Goal: Task Accomplishment & Management: Manage account settings

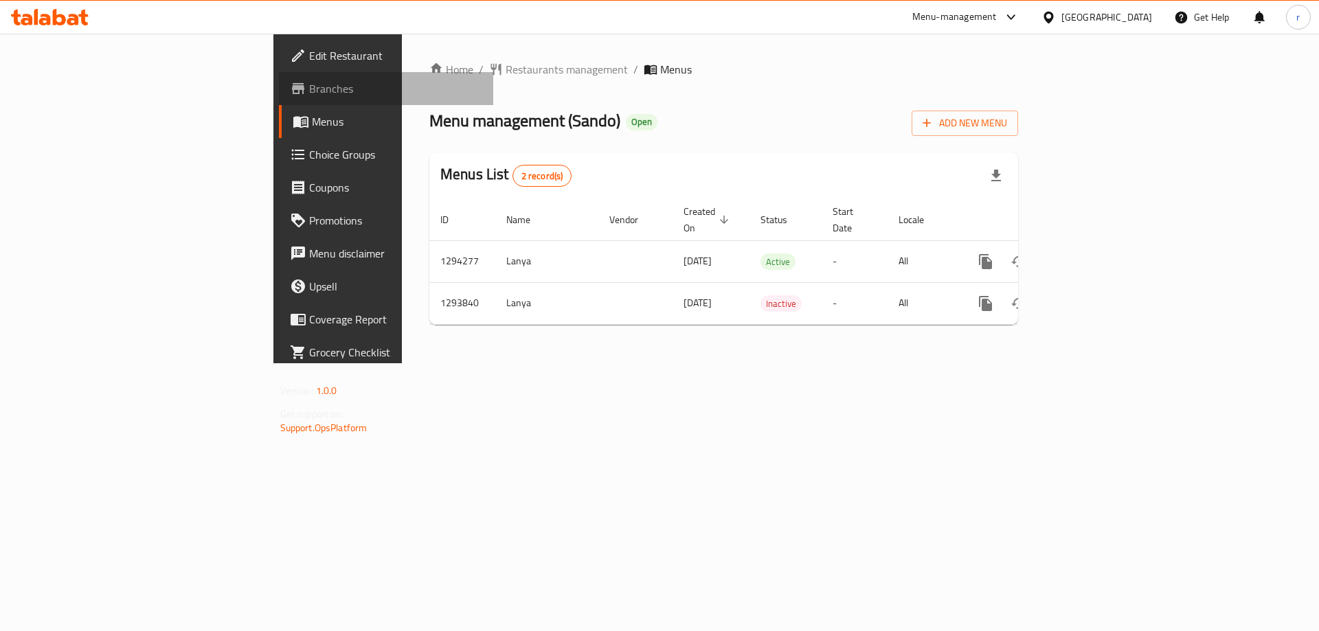
click at [309, 93] on span "Branches" at bounding box center [396, 88] width 174 height 16
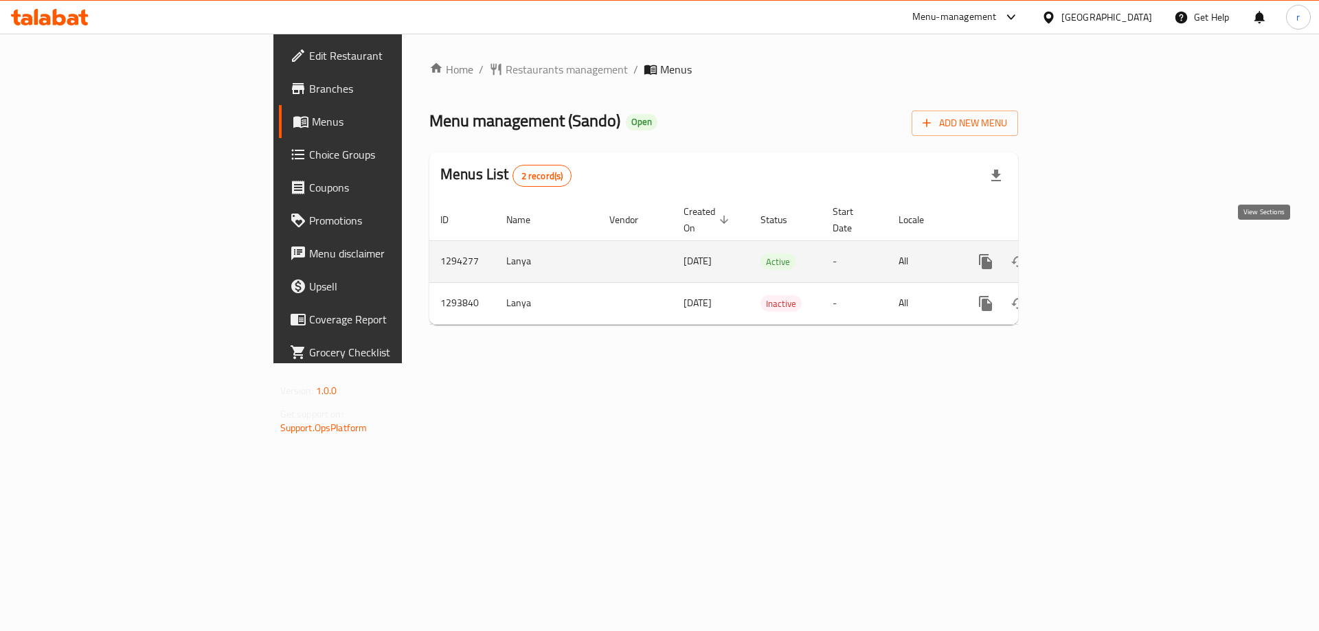
click at [1101, 249] on link "enhanced table" at bounding box center [1084, 261] width 33 height 33
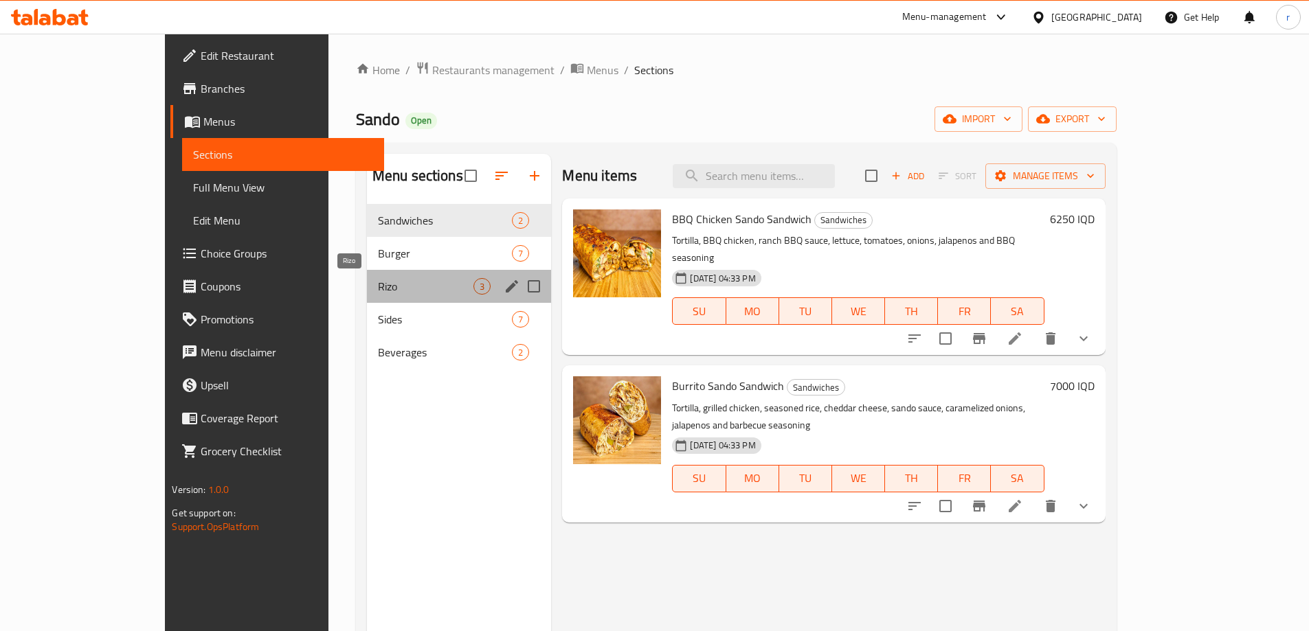
click at [378, 280] on span "Rizo" at bounding box center [426, 286] width 96 height 16
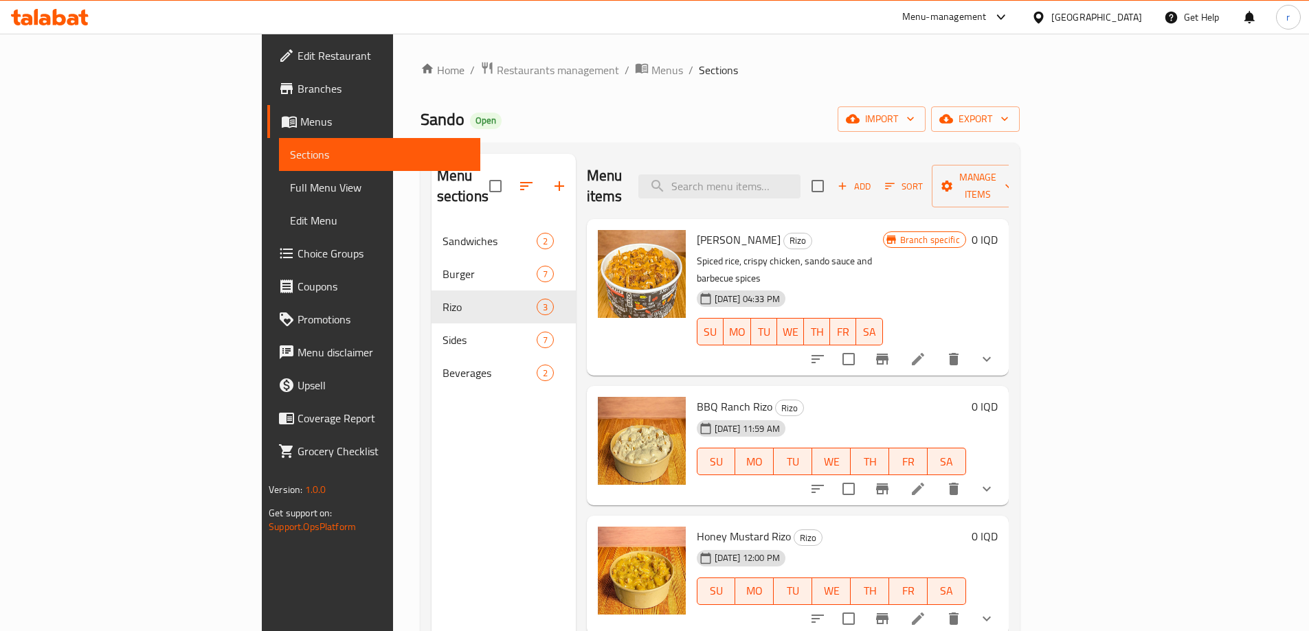
click at [926, 351] on icon at bounding box center [917, 359] width 16 height 16
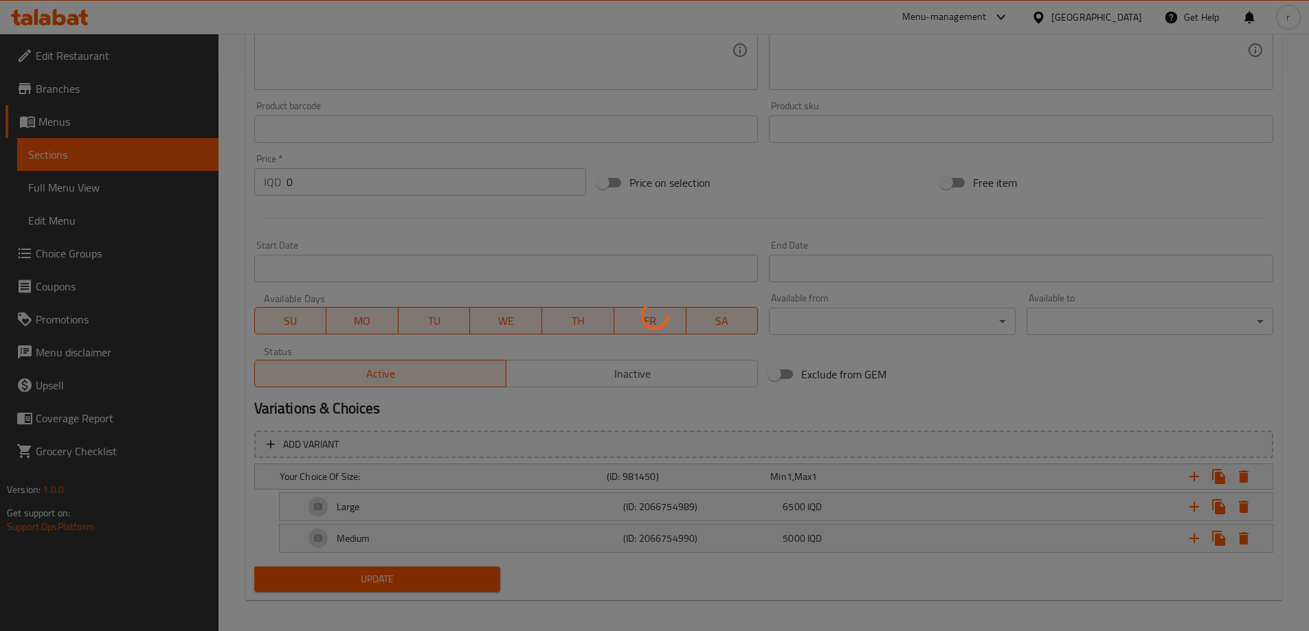
scroll to position [565, 0]
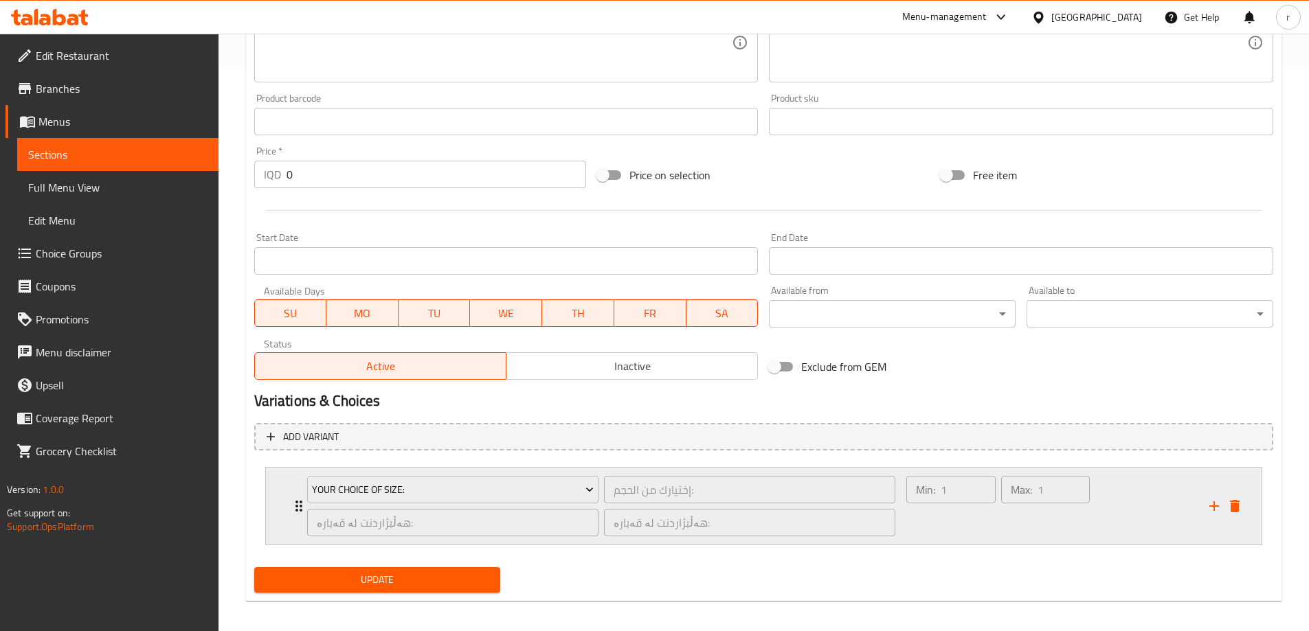
click at [928, 530] on div "Min: 1 ​" at bounding box center [950, 506] width 94 height 66
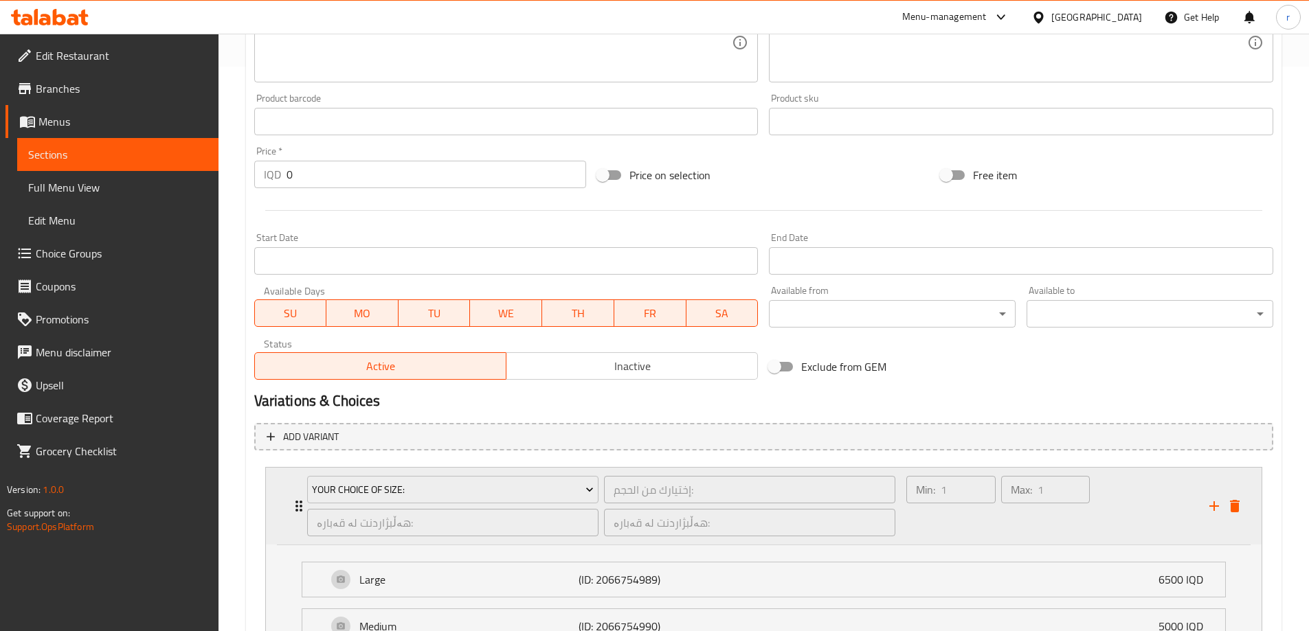
scroll to position [694, 0]
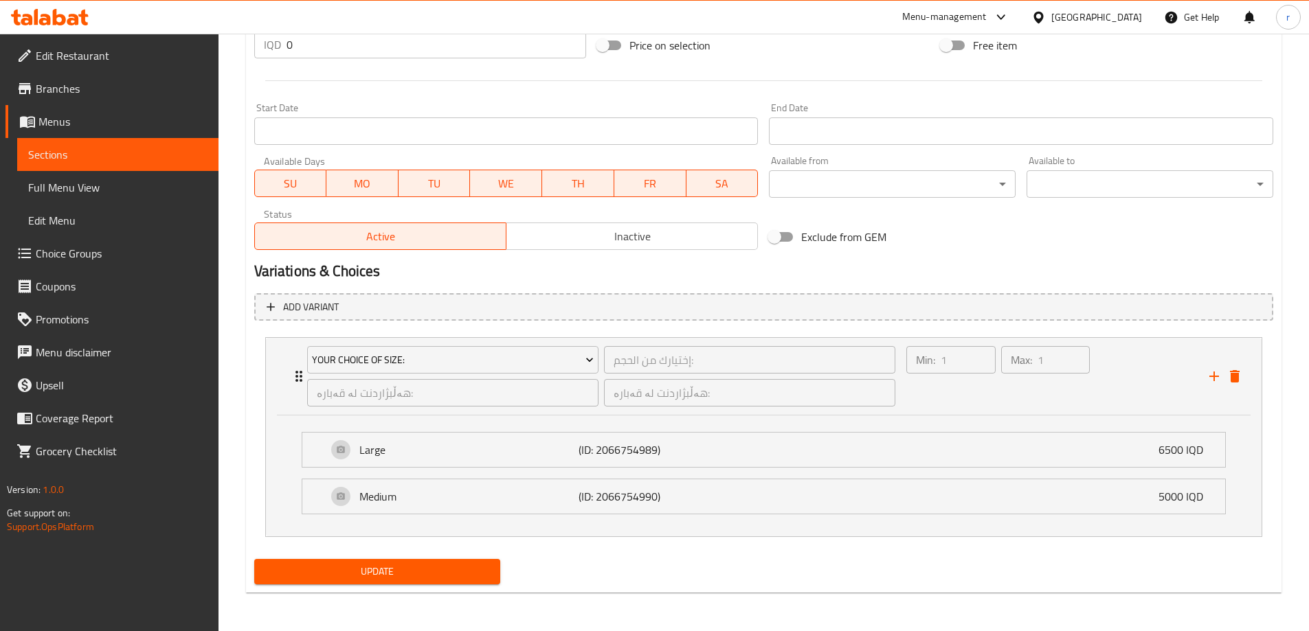
click at [115, 191] on span "Full Menu View" at bounding box center [117, 187] width 179 height 16
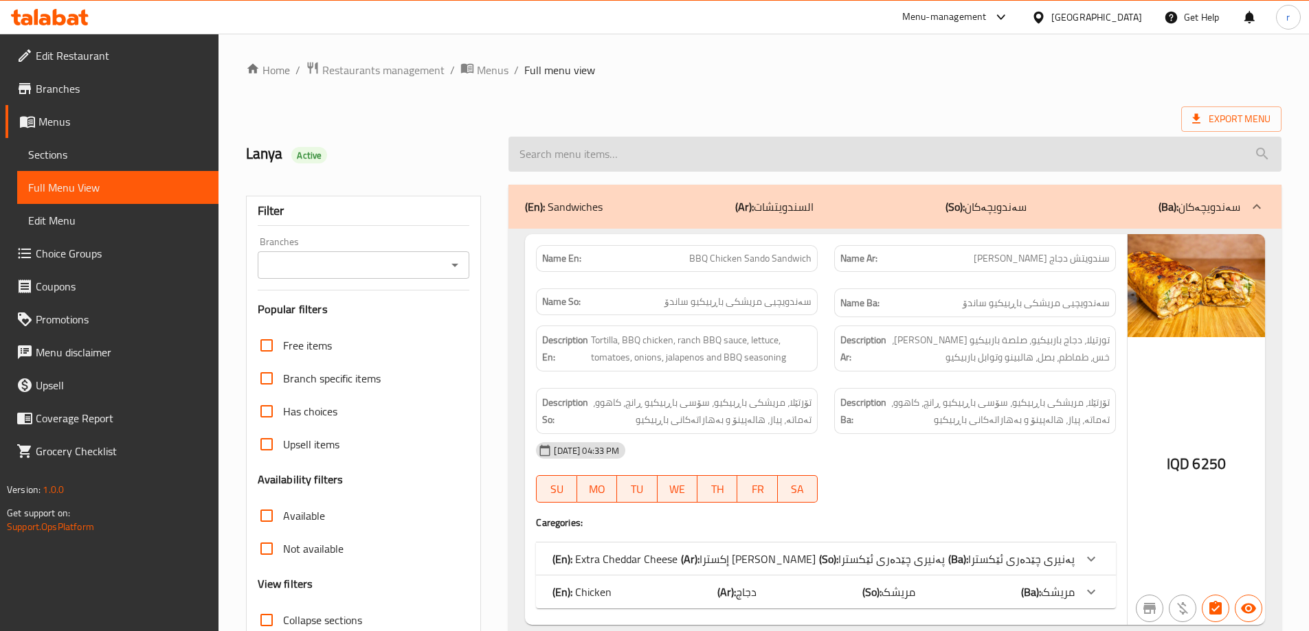
click at [661, 159] on input "search" at bounding box center [894, 154] width 773 height 35
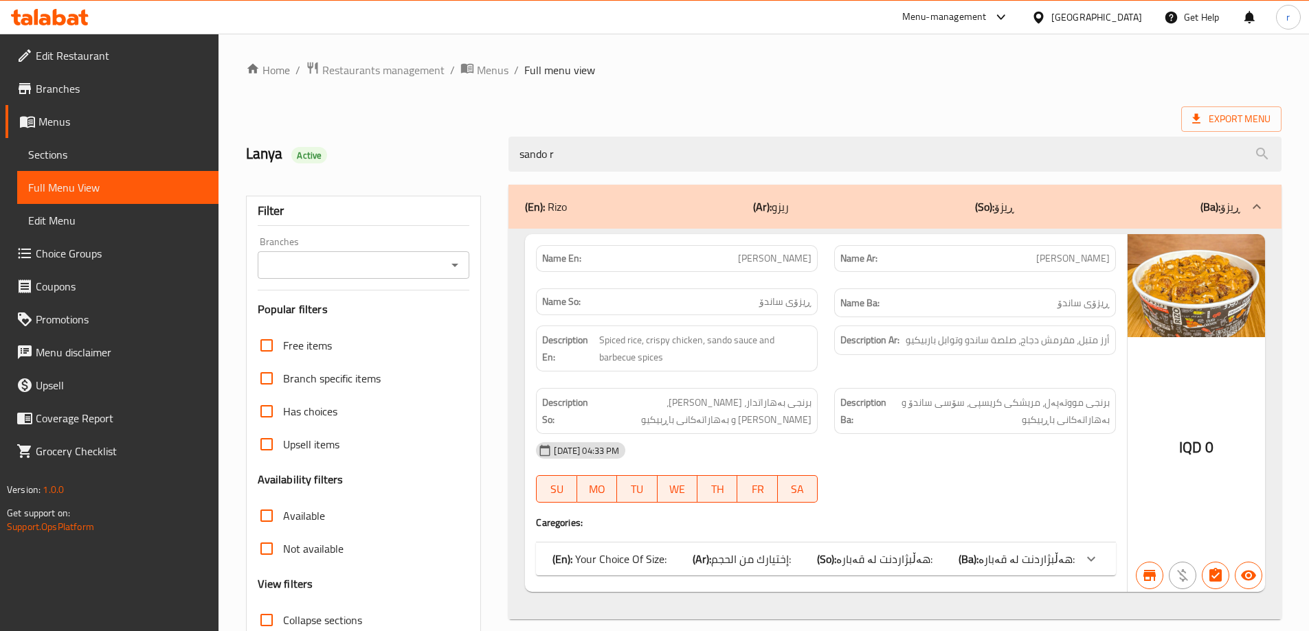
click at [463, 258] on icon "Open" at bounding box center [454, 265] width 16 height 16
type input "sando r"
click at [427, 318] on li "Sando, Raparen" at bounding box center [362, 324] width 212 height 25
type input "Sando, Raparen"
click at [863, 574] on div "(En): Your Choice Of Size: (Ar): إختيارك من الحجم: (So): هەڵبژاردنت لە قەبارە: …" at bounding box center [826, 559] width 580 height 33
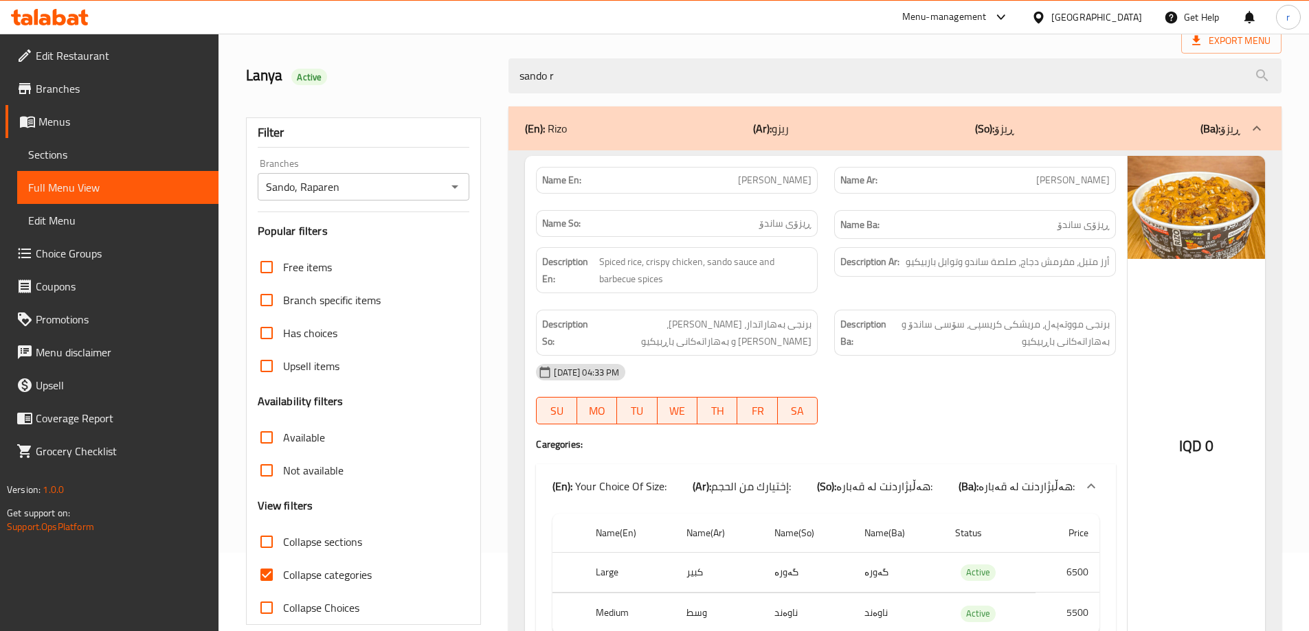
scroll to position [170, 0]
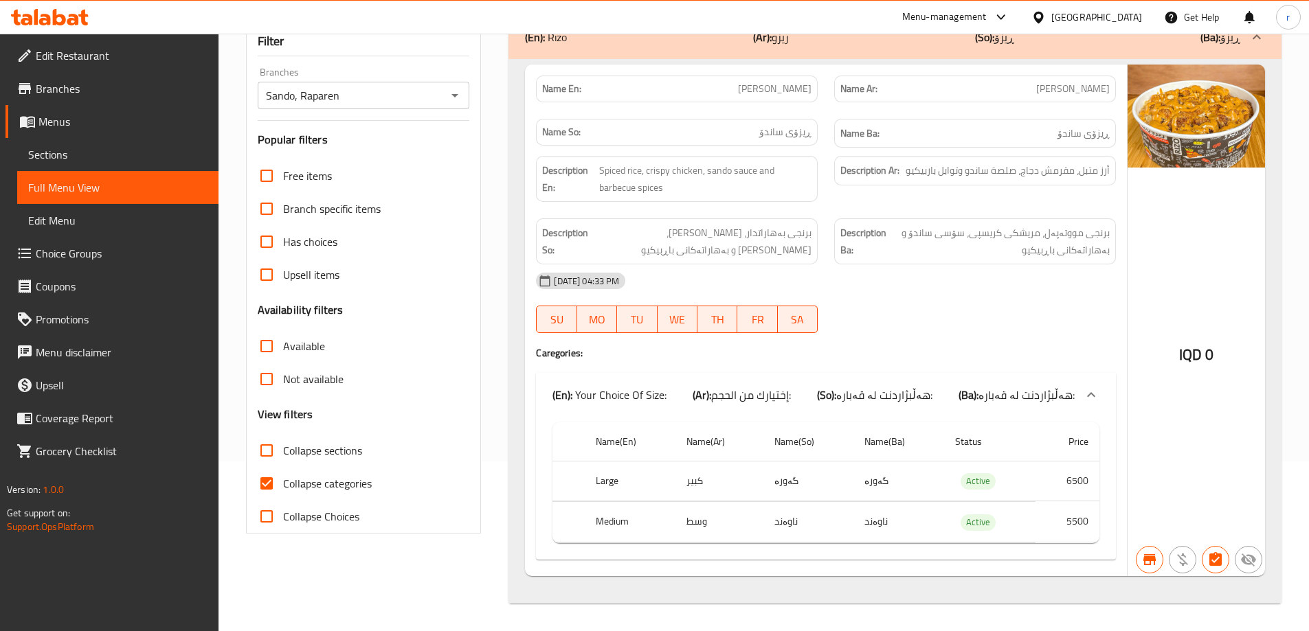
click at [145, 169] on link "Sections" at bounding box center [117, 154] width 201 height 33
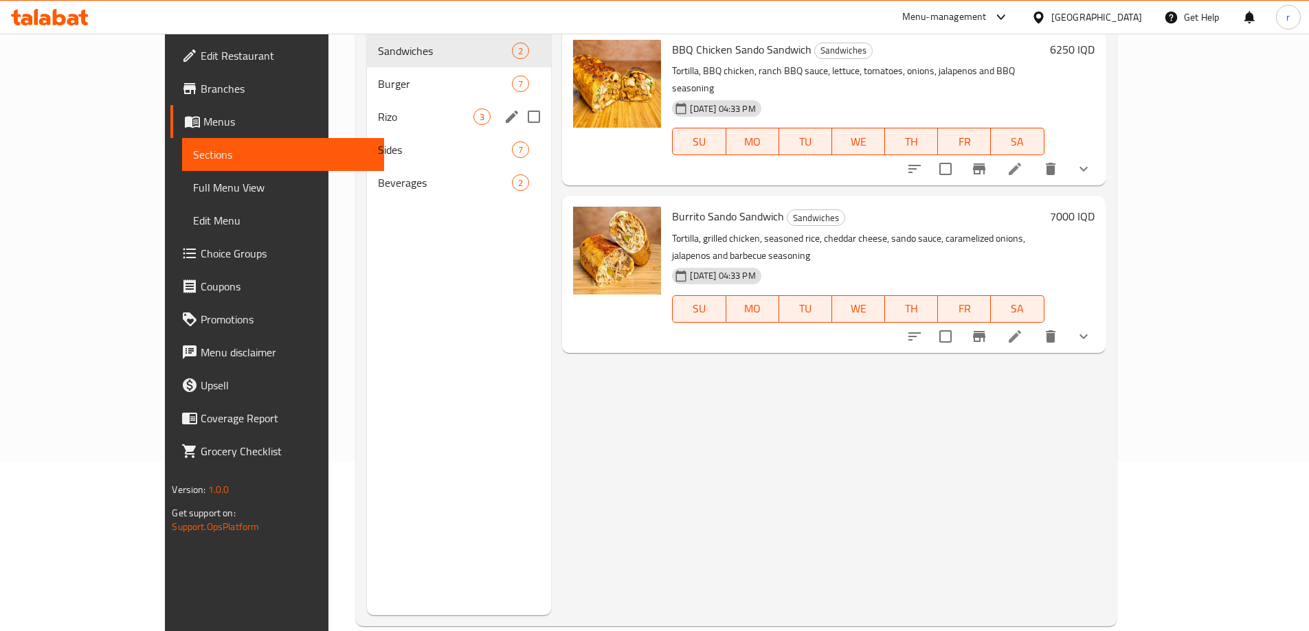
click at [367, 128] on div "Rizo 3" at bounding box center [459, 116] width 185 height 33
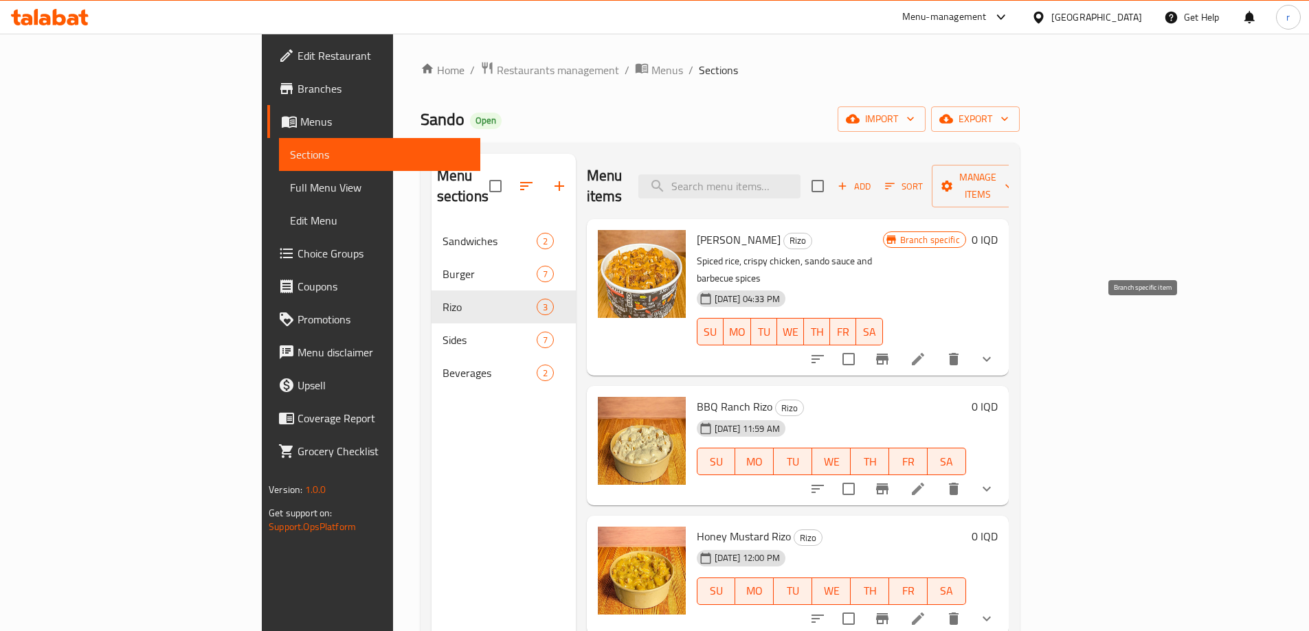
click at [890, 351] on icon "Branch-specific-item" at bounding box center [882, 359] width 16 height 16
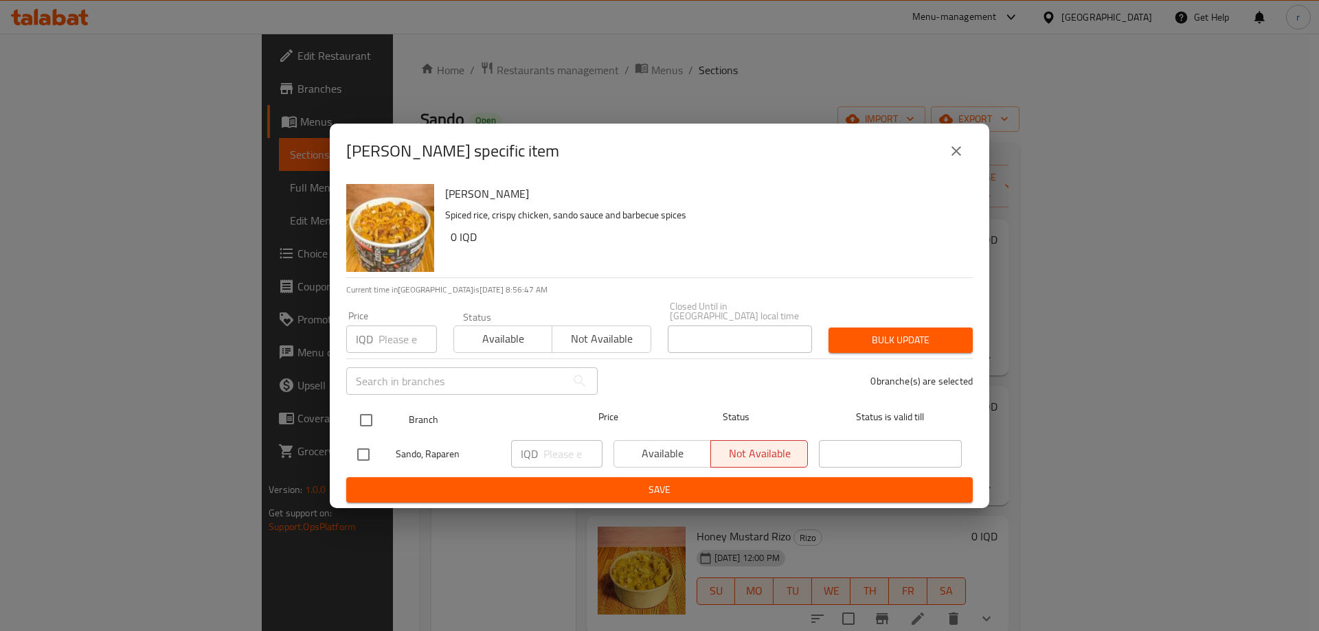
drag, startPoint x: 370, startPoint y: 411, endPoint x: 466, endPoint y: 438, distance: 99.2
click at [371, 411] on input "checkbox" at bounding box center [366, 420] width 29 height 29
checkbox input "true"
click at [635, 450] on span "Available" at bounding box center [663, 454] width 86 height 20
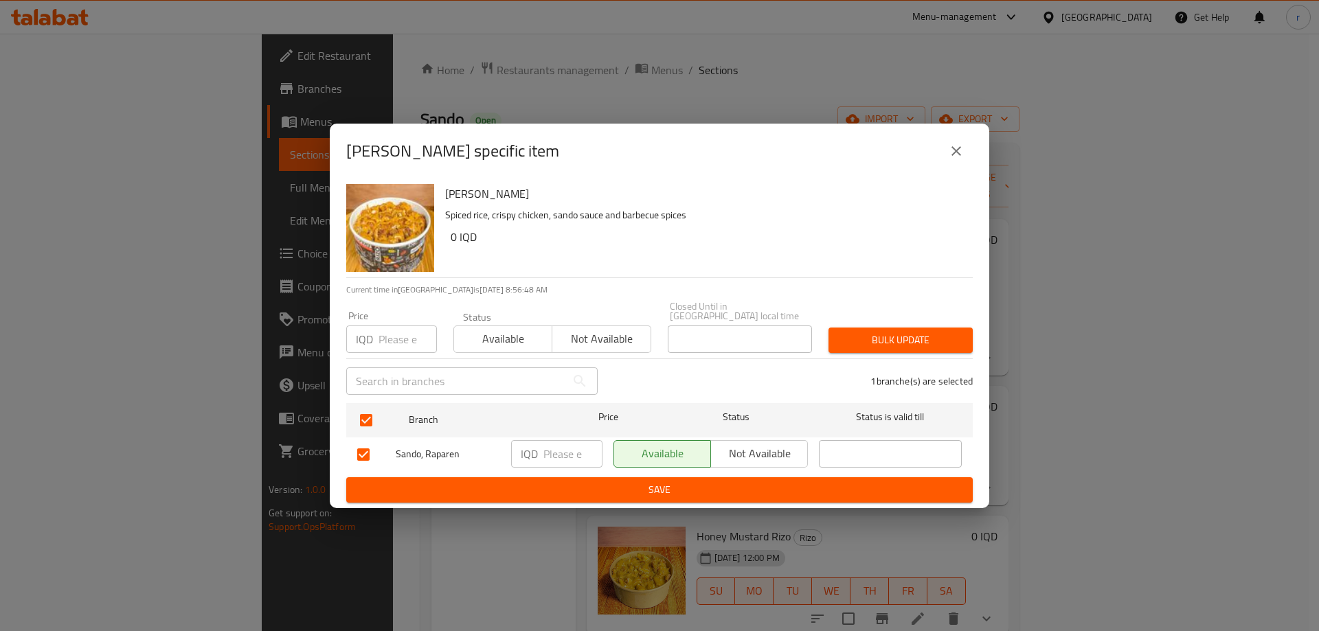
click at [633, 477] on button "Save" at bounding box center [659, 489] width 626 height 25
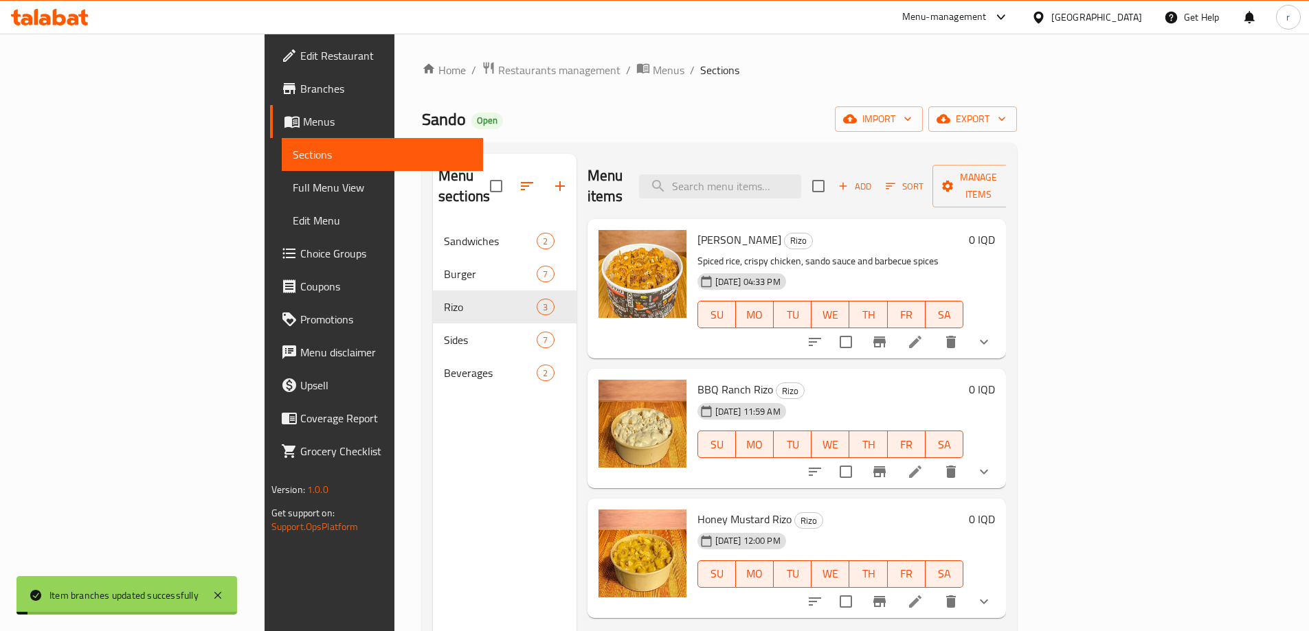
click at [293, 192] on span "Full Menu View" at bounding box center [382, 187] width 179 height 16
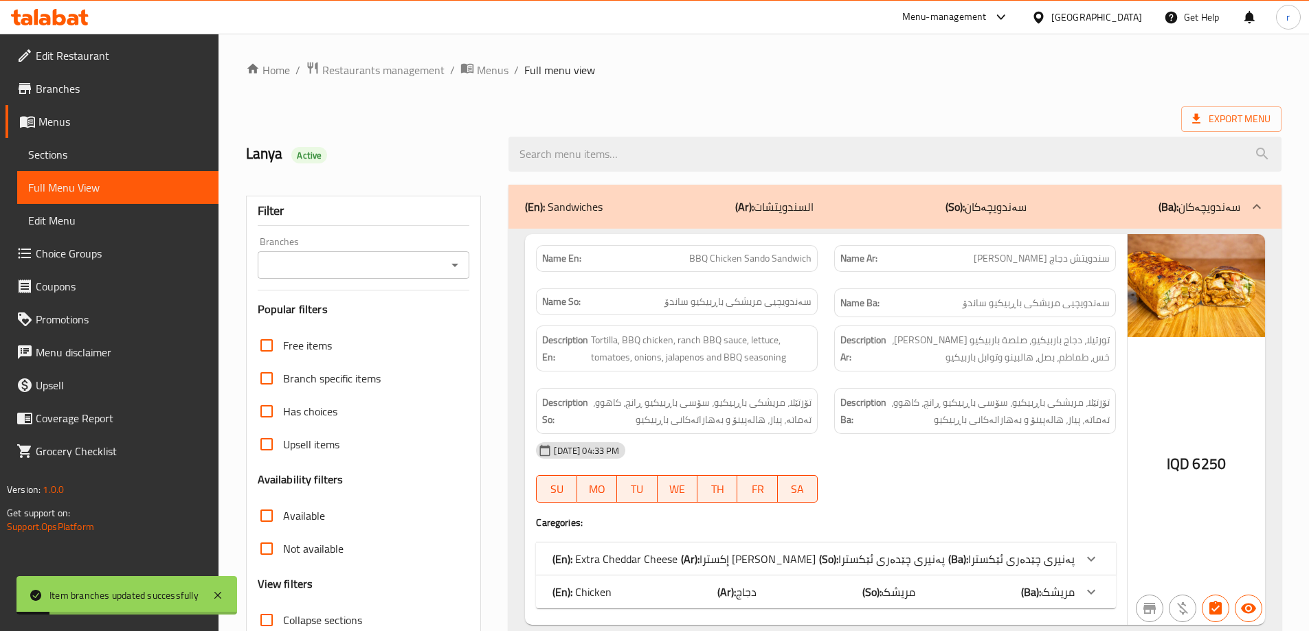
click at [445, 267] on button "Open" at bounding box center [454, 265] width 19 height 19
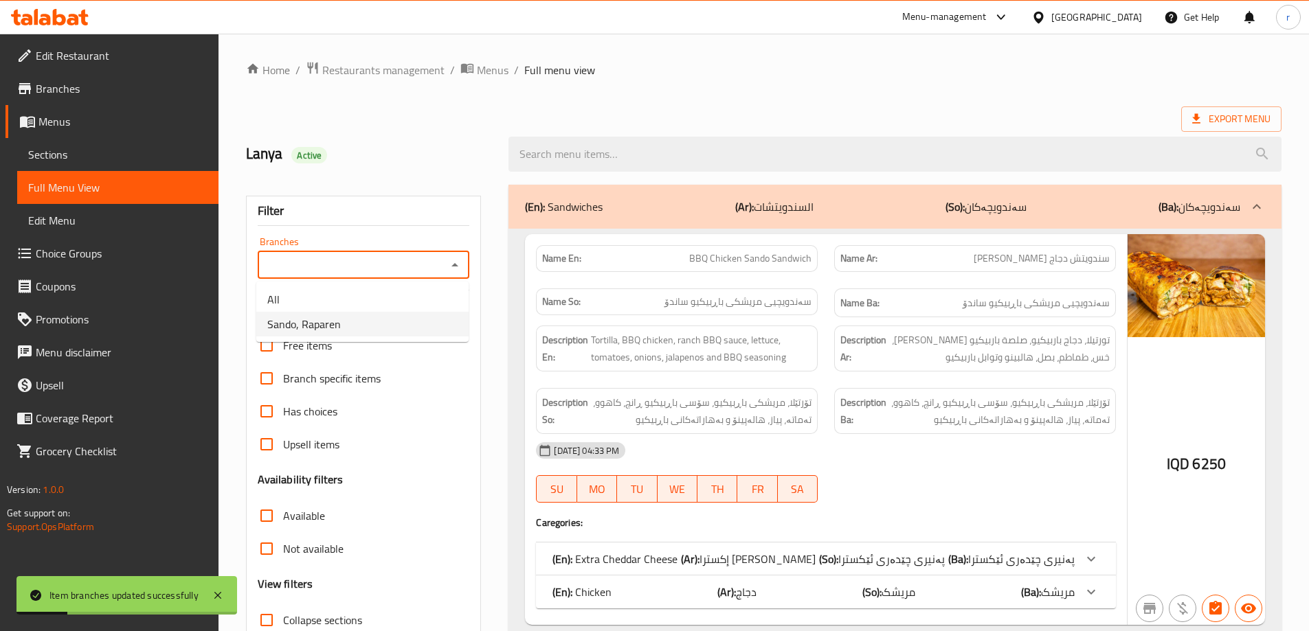
click at [402, 339] on ul "All Sando, Raparen" at bounding box center [362, 312] width 212 height 60
click at [381, 329] on li "Sando, Raparen" at bounding box center [362, 324] width 212 height 25
type input "Sando, Raparen"
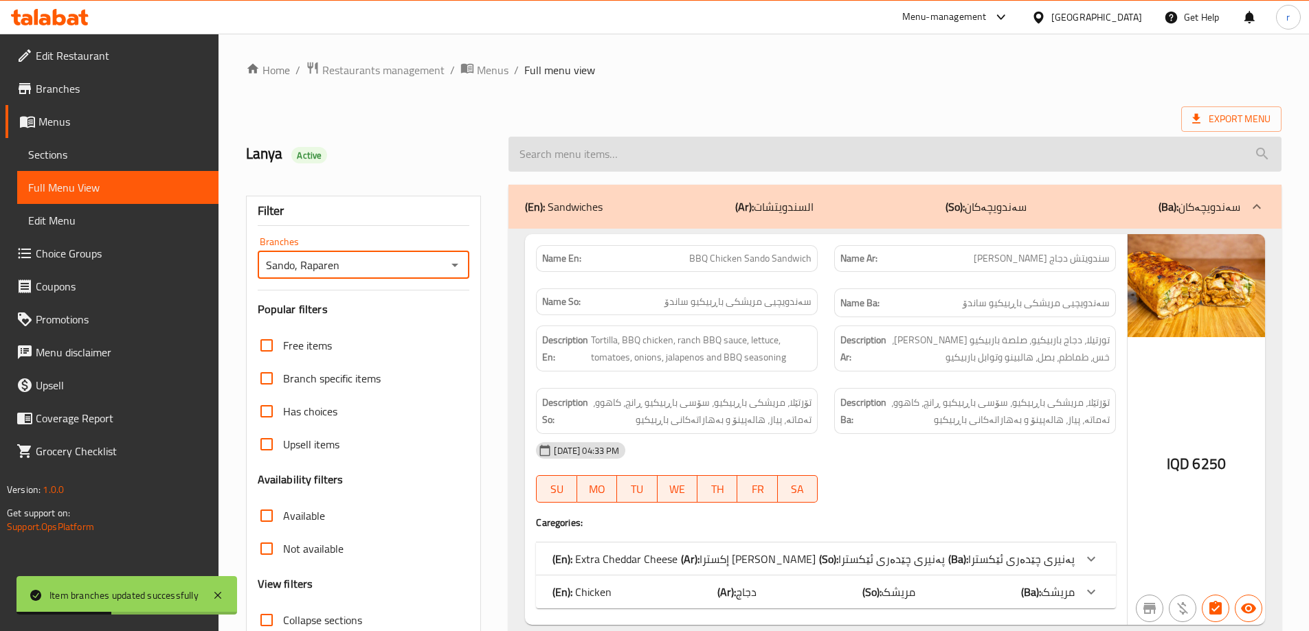
click at [617, 165] on input "search" at bounding box center [894, 154] width 773 height 35
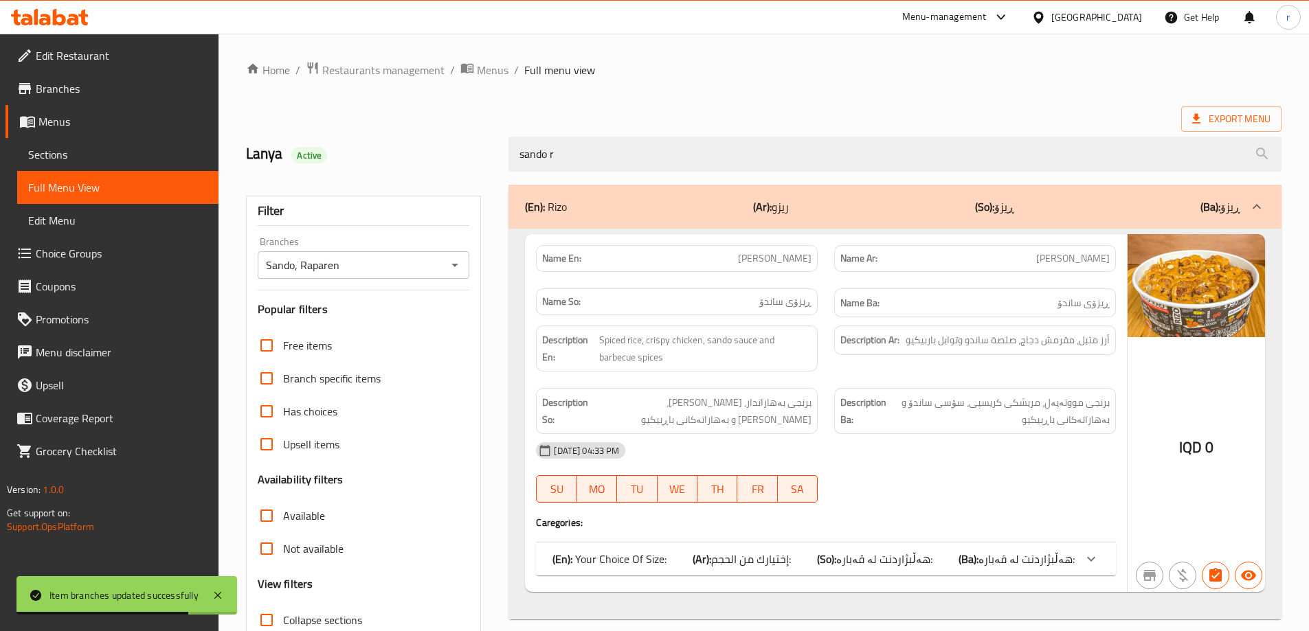
type input "sando r"
click at [694, 113] on div "Export Menu" at bounding box center [763, 118] width 1035 height 25
click at [889, 565] on span "هەڵبژاردنت لە قەبارە:" at bounding box center [884, 559] width 96 height 21
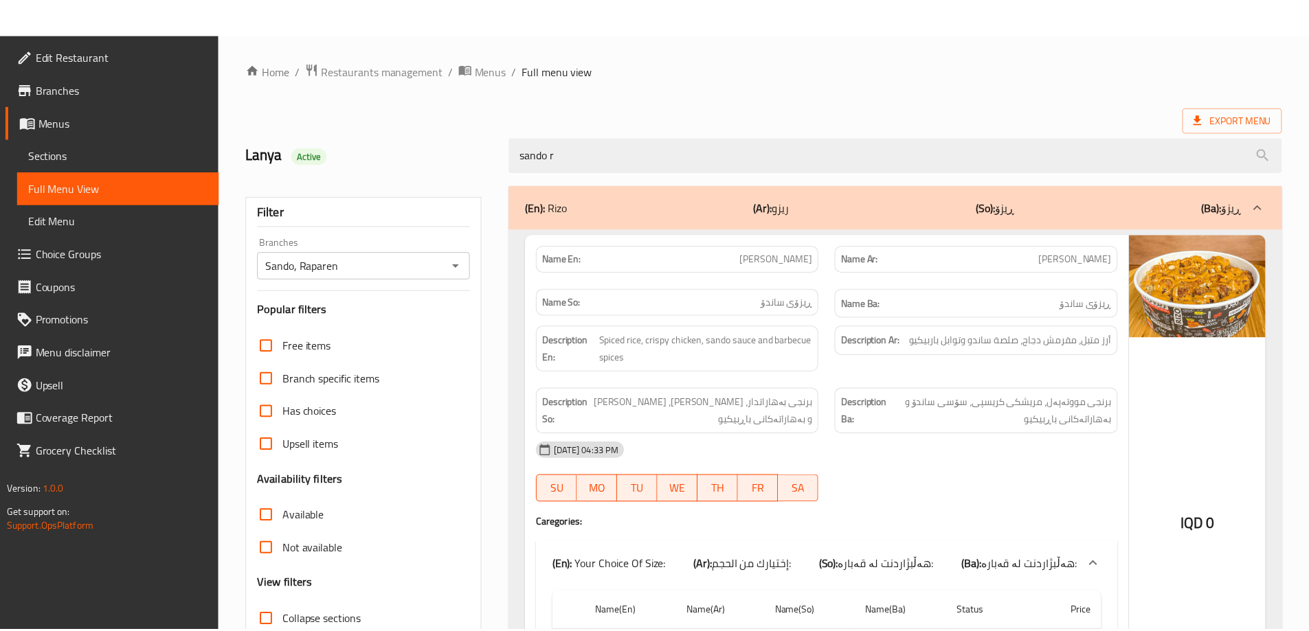
scroll to position [170, 0]
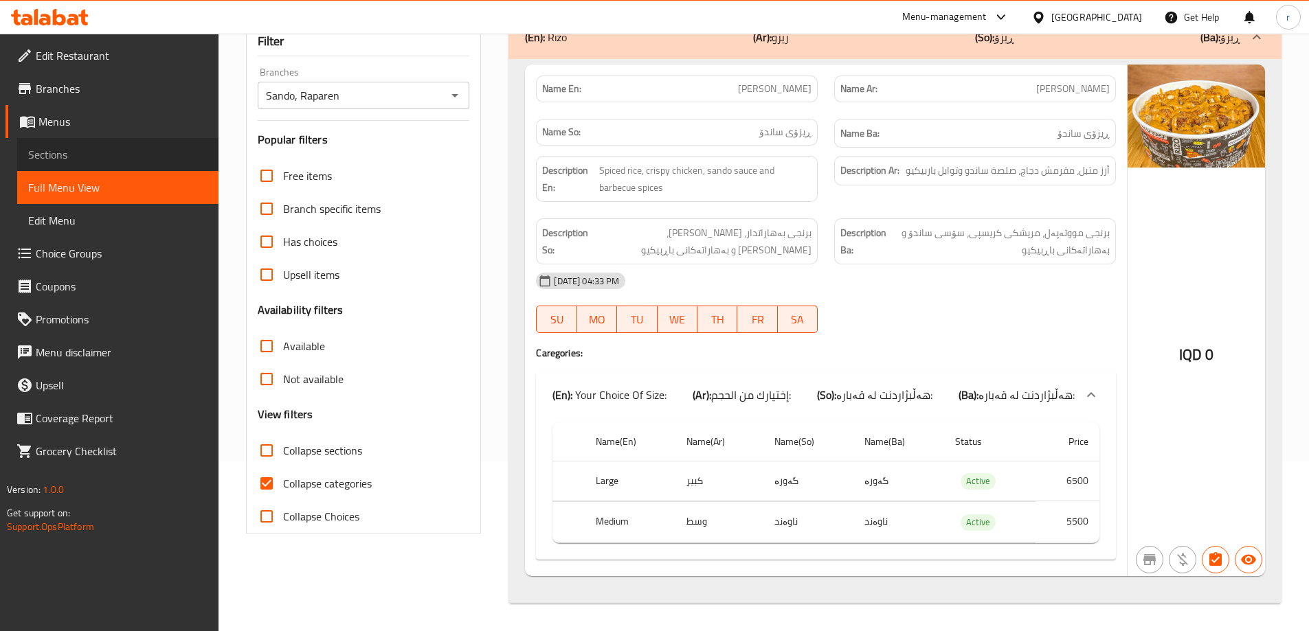
click at [153, 150] on span "Sections" at bounding box center [117, 154] width 179 height 16
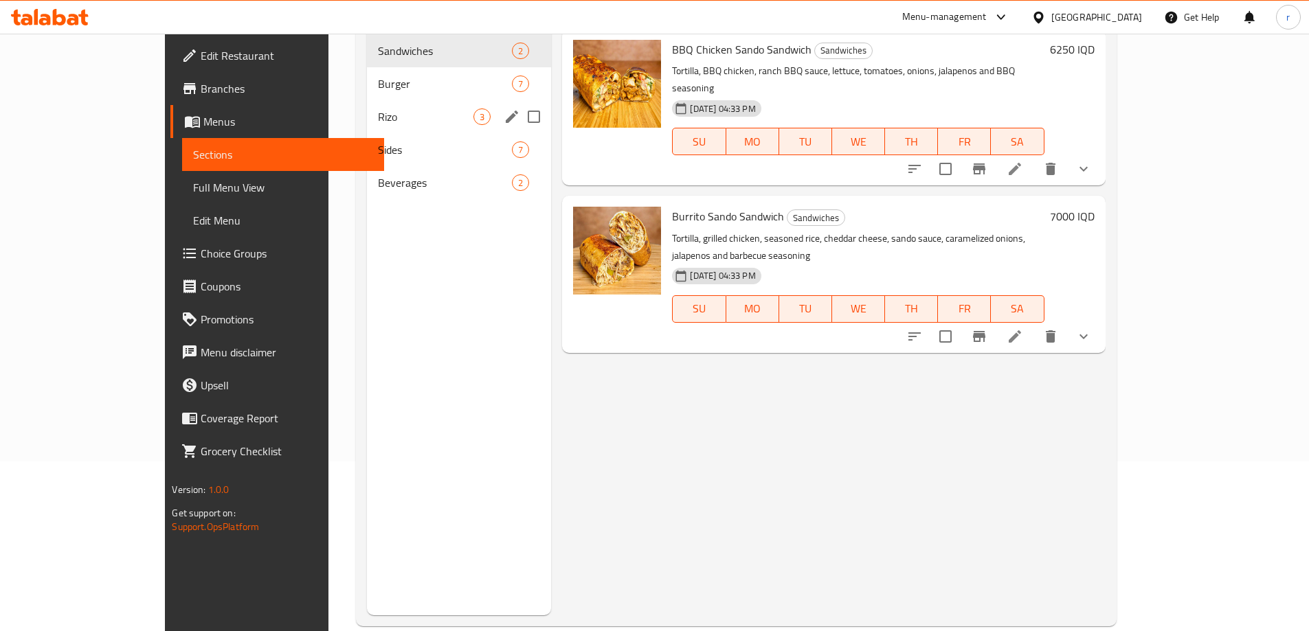
click at [367, 128] on div "Rizo 3" at bounding box center [459, 116] width 185 height 33
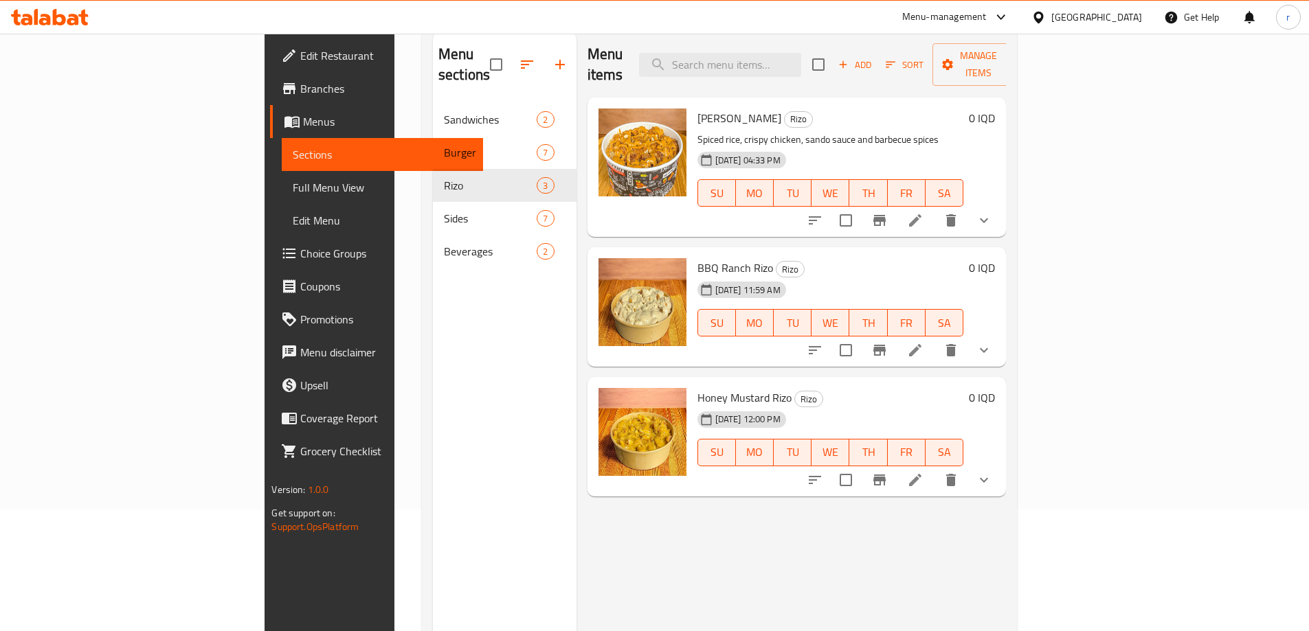
scroll to position [78, 0]
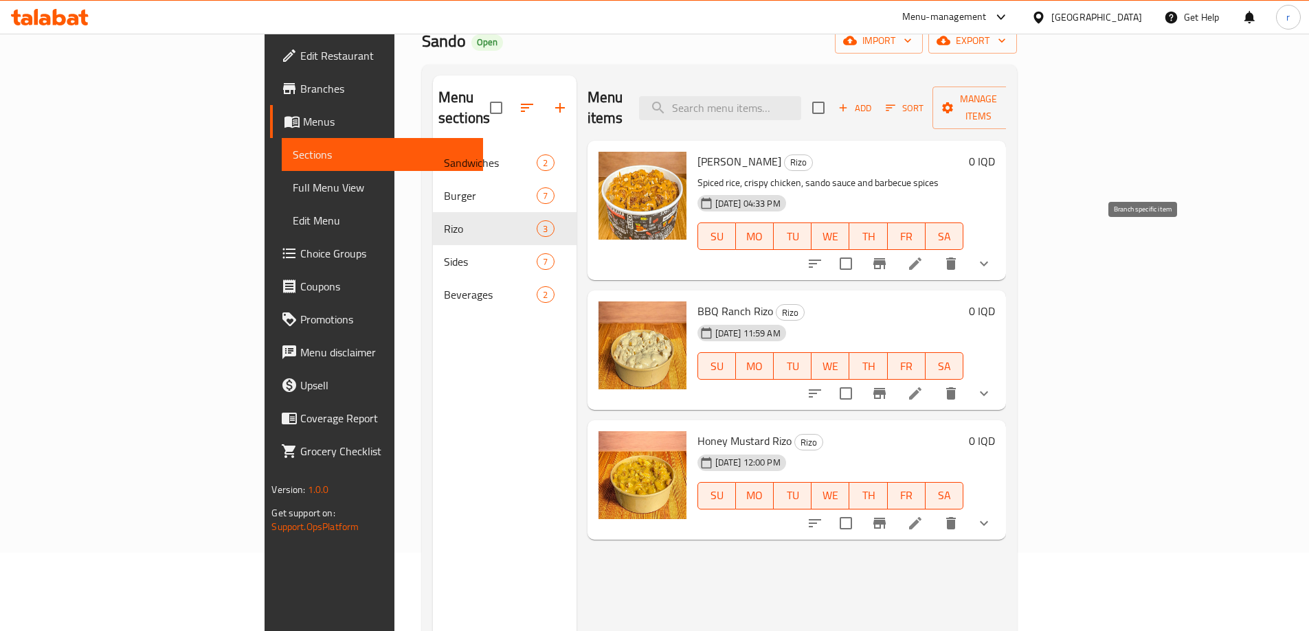
click at [885, 258] on icon "Branch-specific-item" at bounding box center [879, 263] width 12 height 11
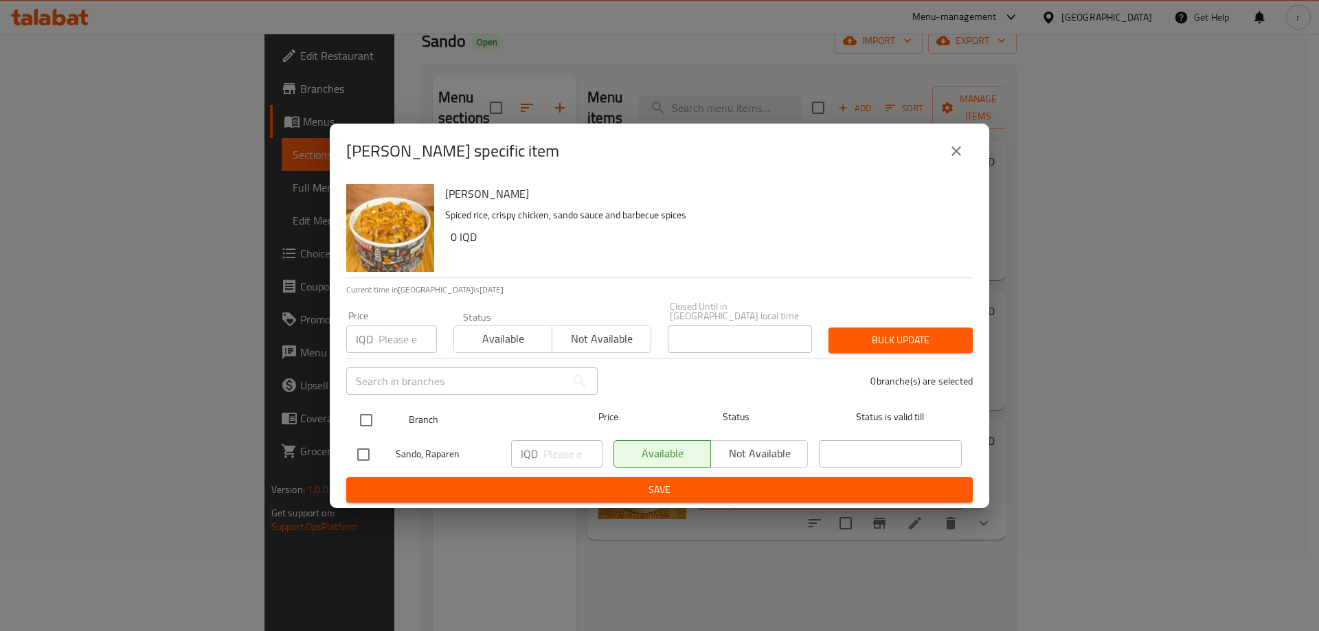
drag, startPoint x: 365, startPoint y: 422, endPoint x: 385, endPoint y: 422, distance: 19.9
click at [375, 422] on input "checkbox" at bounding box center [366, 420] width 29 height 29
checkbox input "true"
drag, startPoint x: 734, startPoint y: 442, endPoint x: 733, endPoint y: 455, distance: 12.4
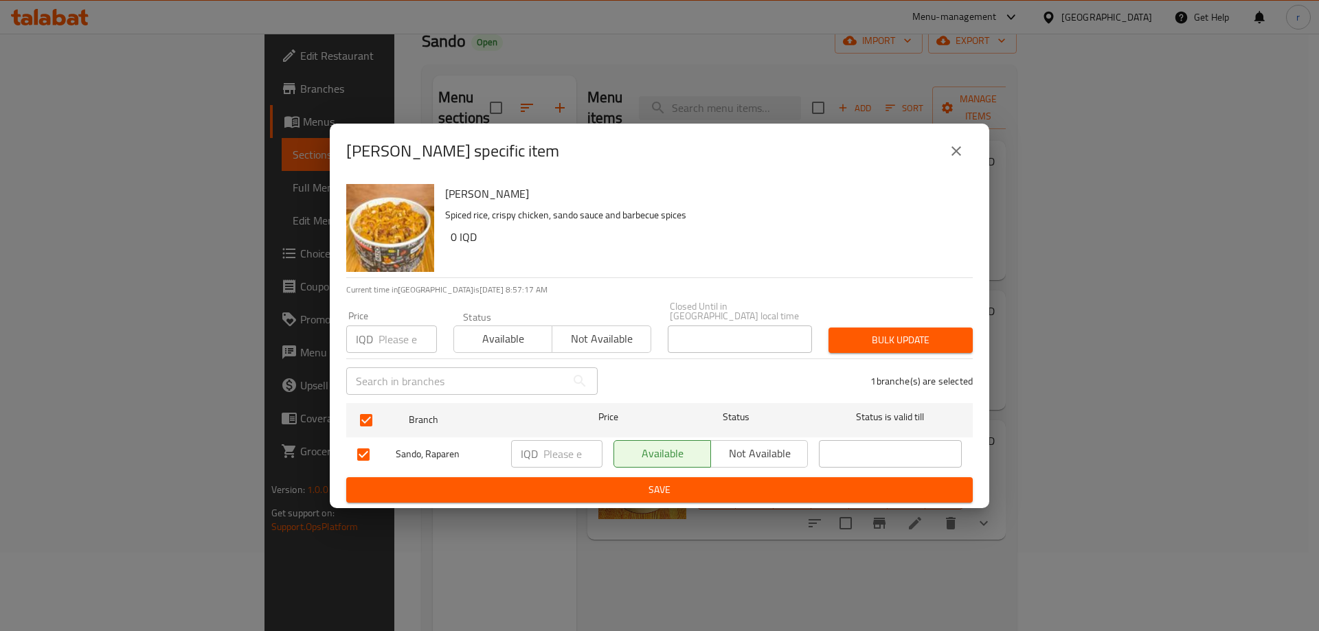
click at [735, 444] on span "Not available" at bounding box center [759, 454] width 86 height 20
click at [712, 486] on span "Save" at bounding box center [659, 490] width 604 height 17
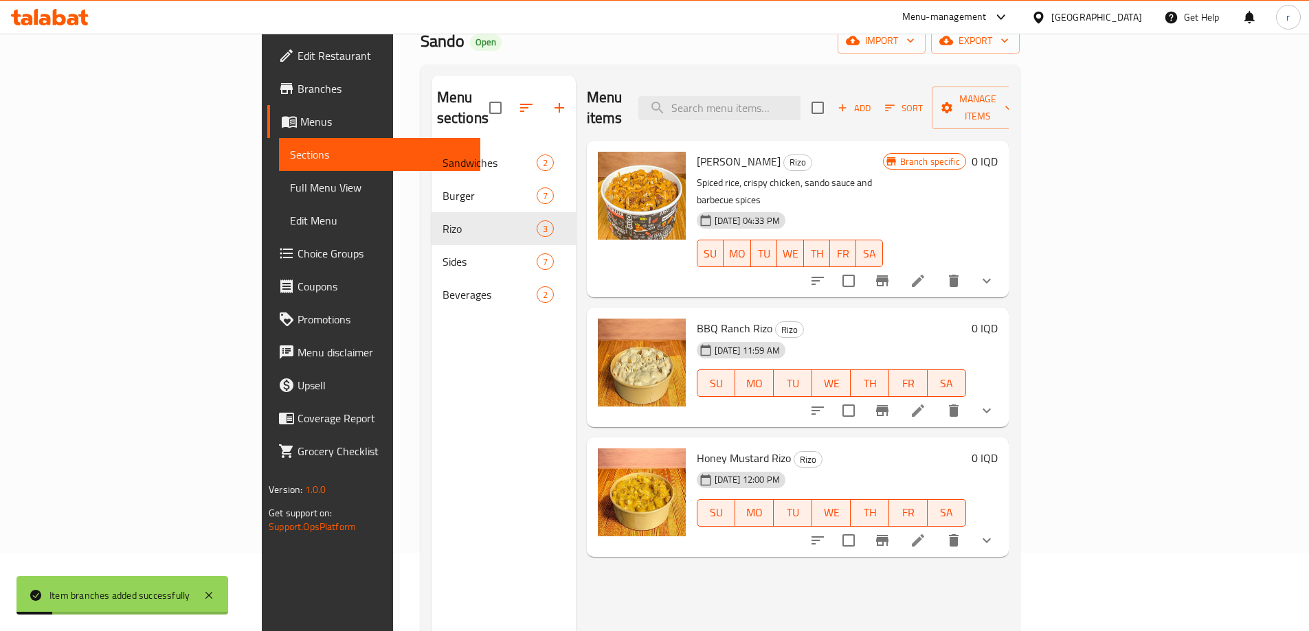
click at [639, 77] on div "Menu items Add Sort Manage items" at bounding box center [798, 108] width 422 height 65
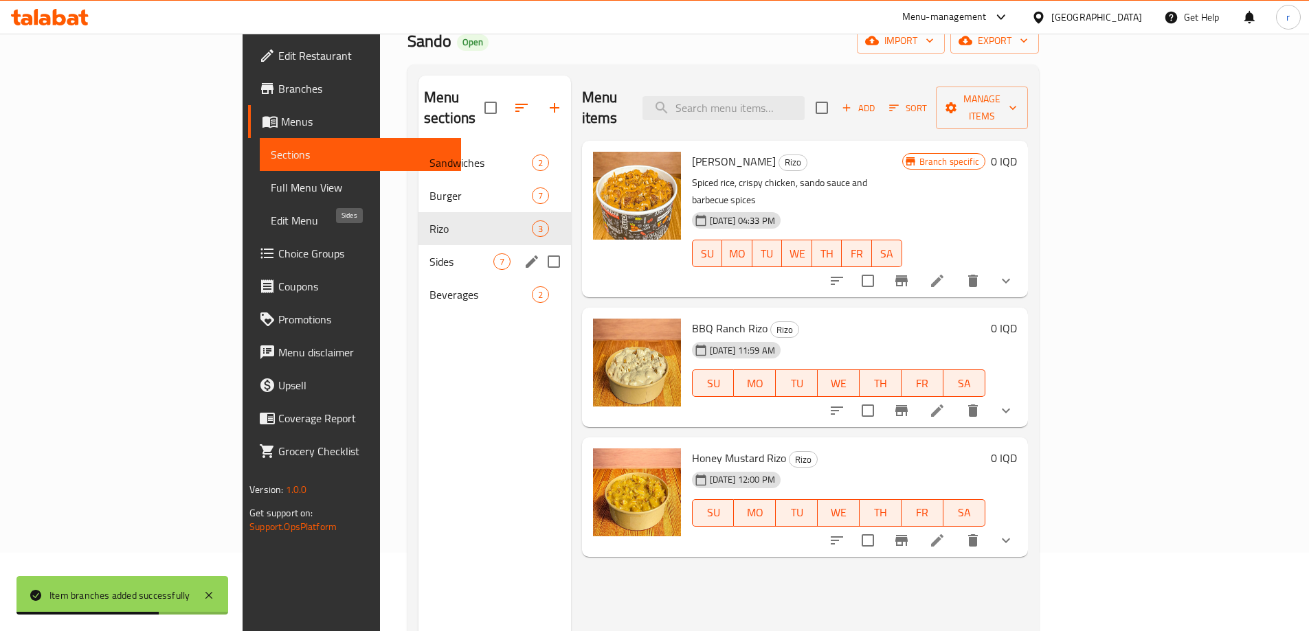
click at [429, 253] on span "Sides" at bounding box center [461, 261] width 64 height 16
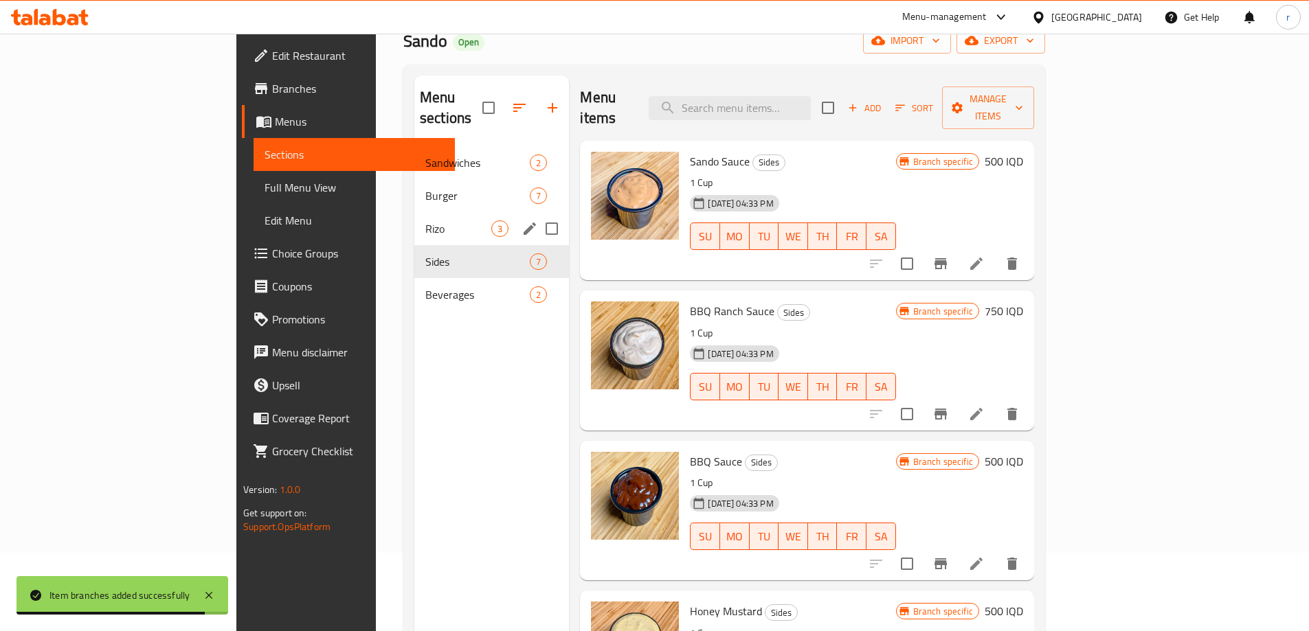
click at [414, 218] on div "Rizo 3" at bounding box center [491, 228] width 155 height 33
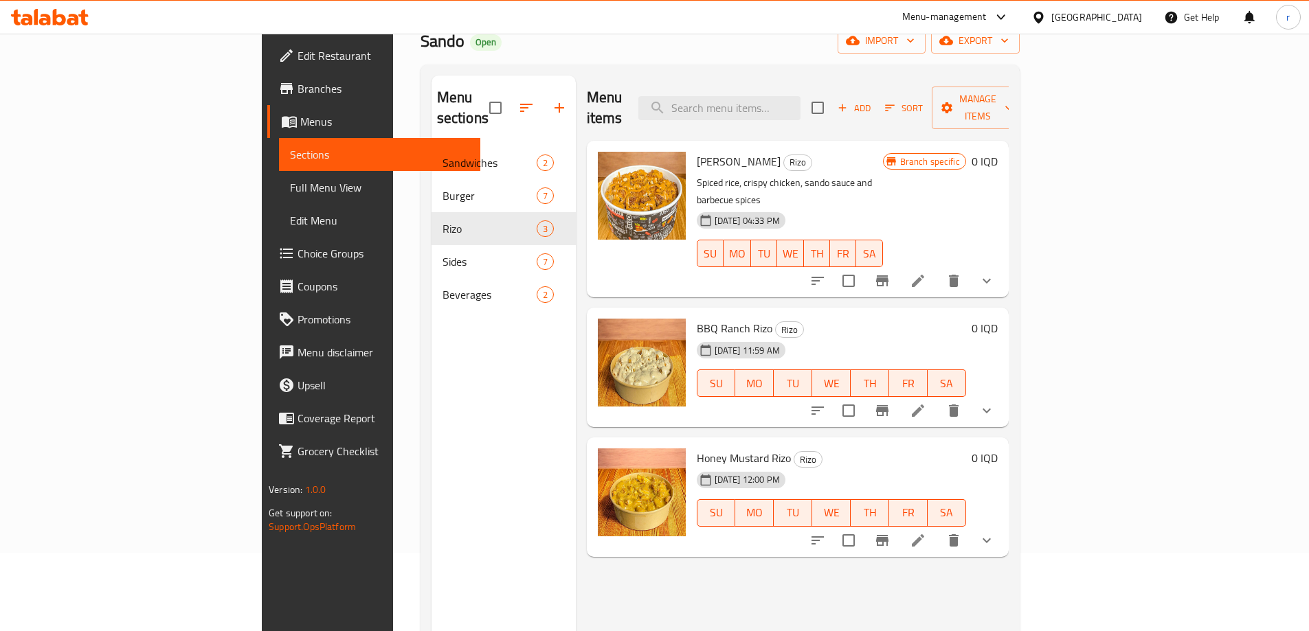
click at [937, 269] on li at bounding box center [917, 281] width 38 height 25
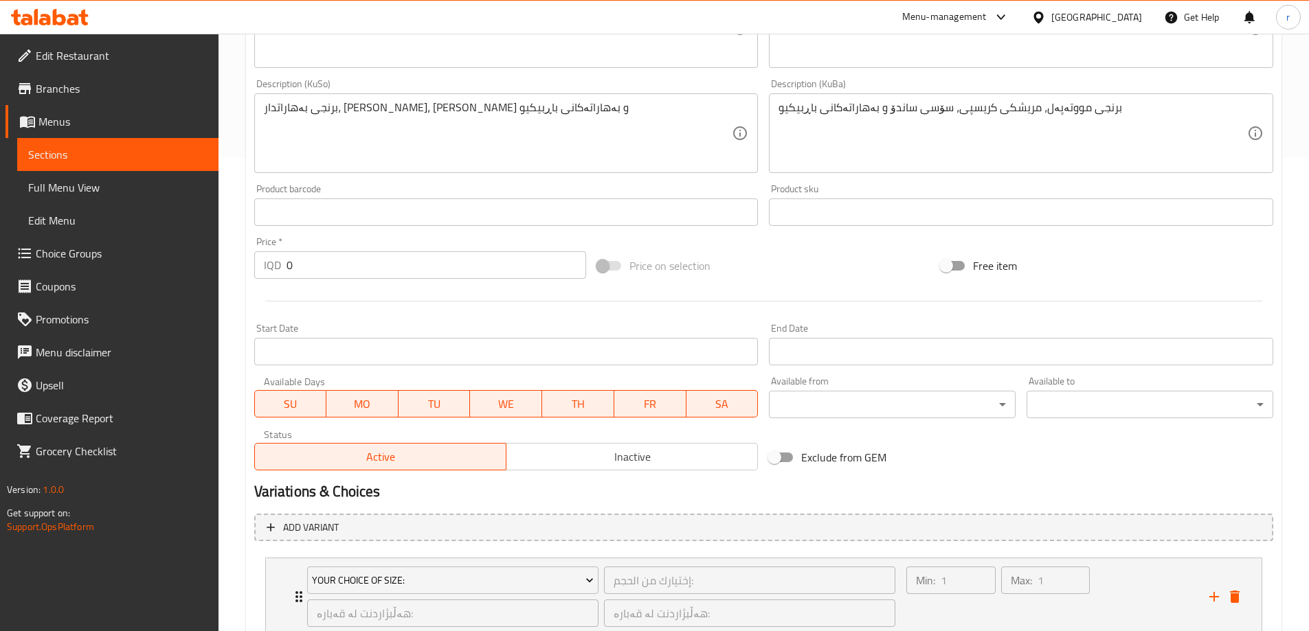
scroll to position [573, 0]
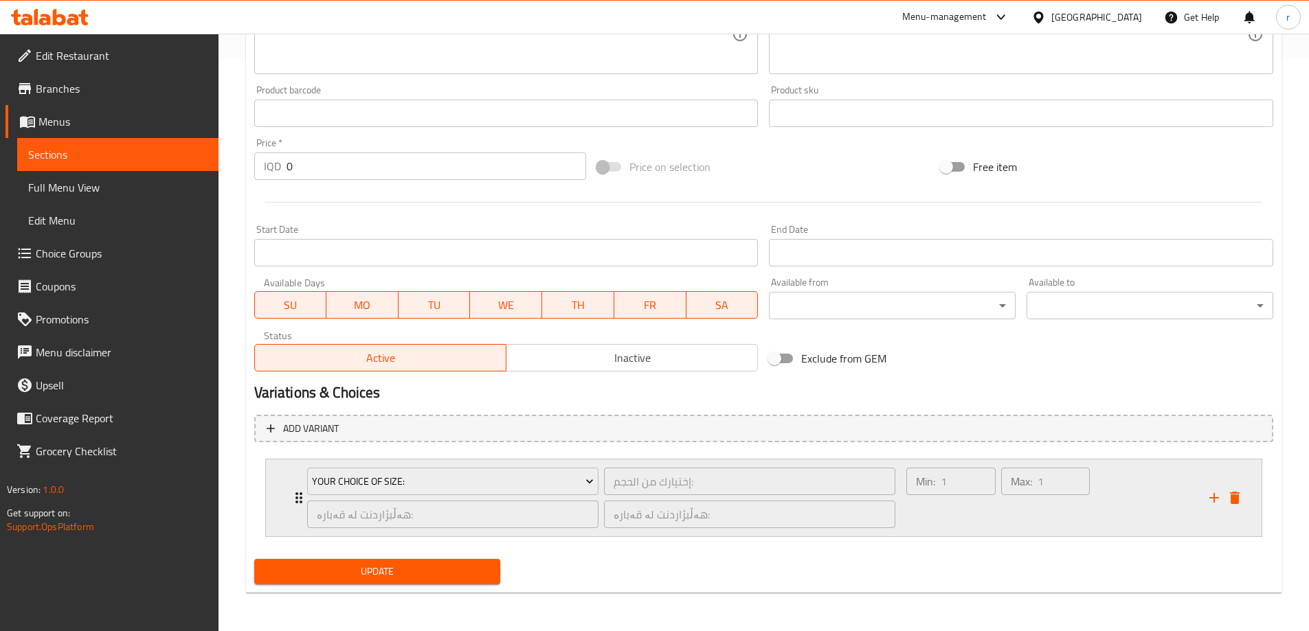
click at [978, 523] on div "Min: 1 ​" at bounding box center [950, 498] width 94 height 66
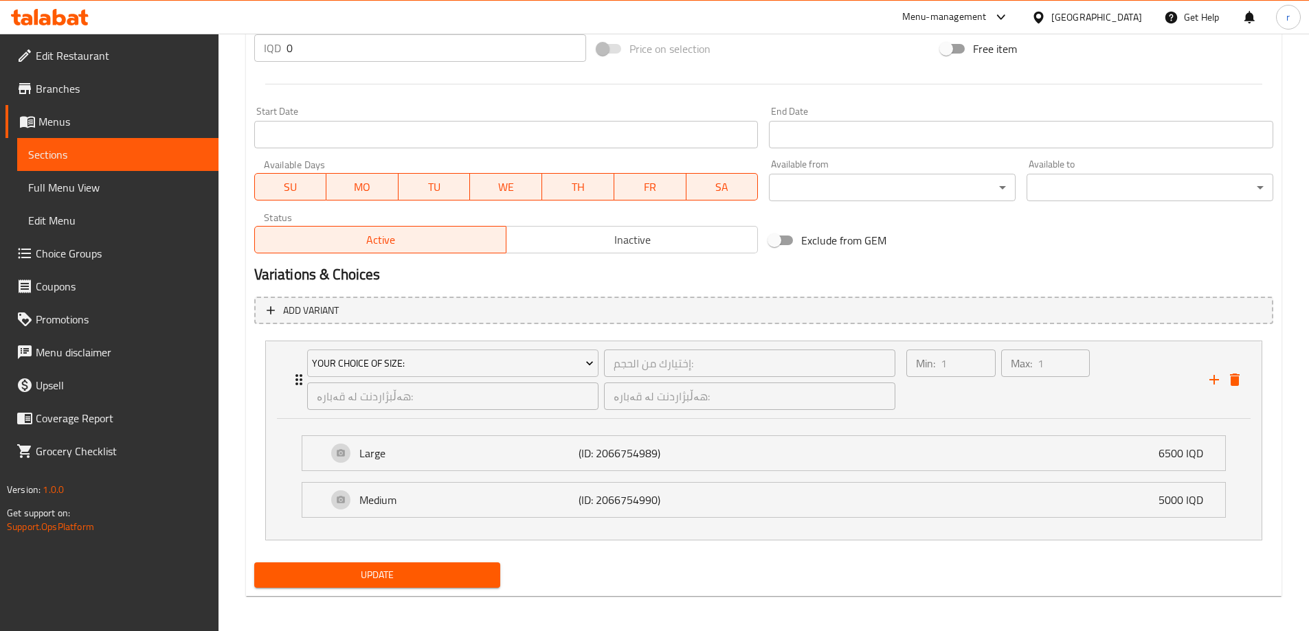
scroll to position [694, 0]
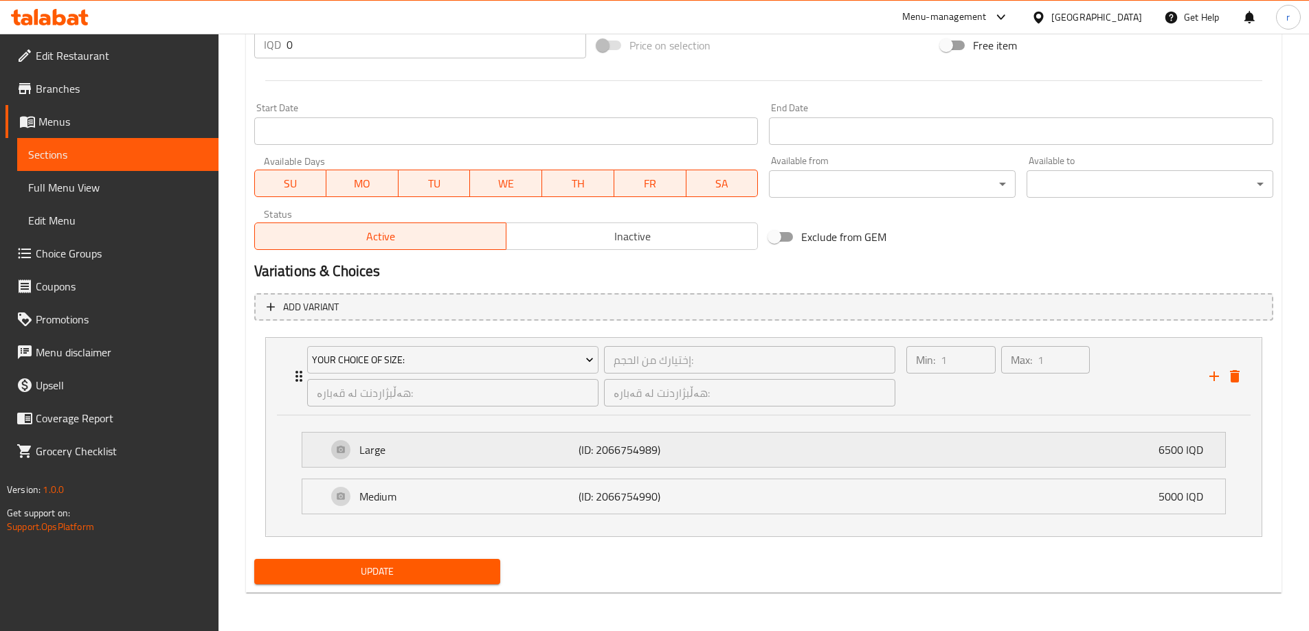
click at [813, 449] on div "Large (ID: 2066754989) 6500 IQD" at bounding box center [767, 450] width 881 height 34
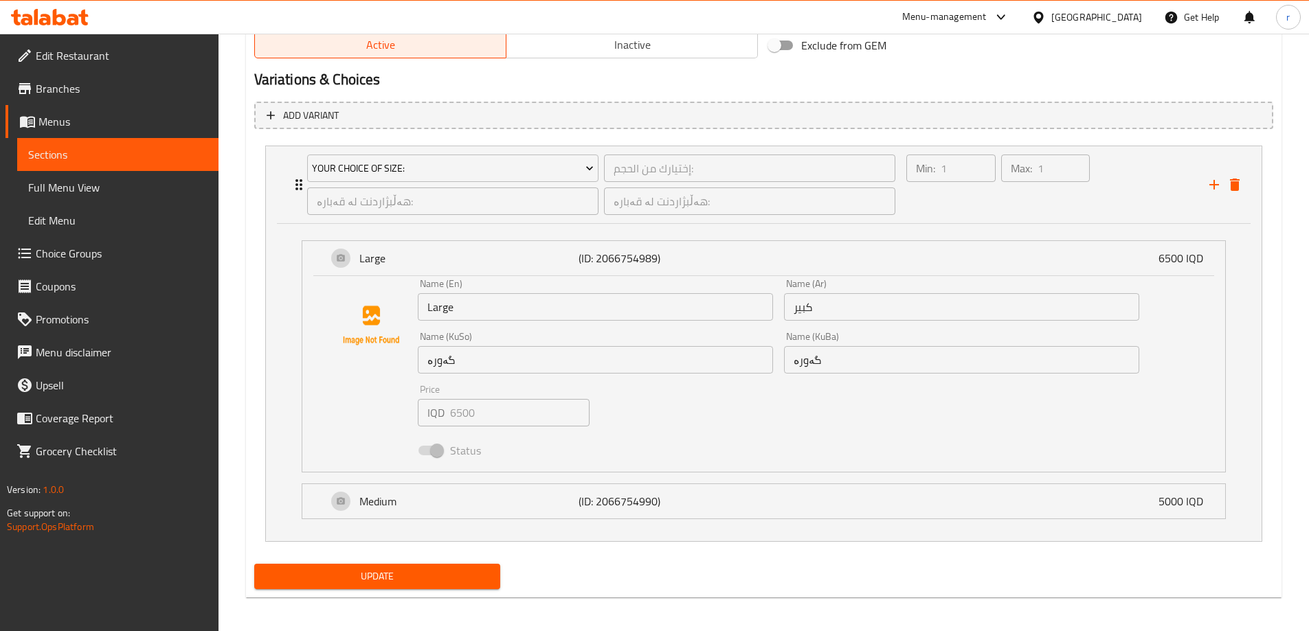
scroll to position [891, 0]
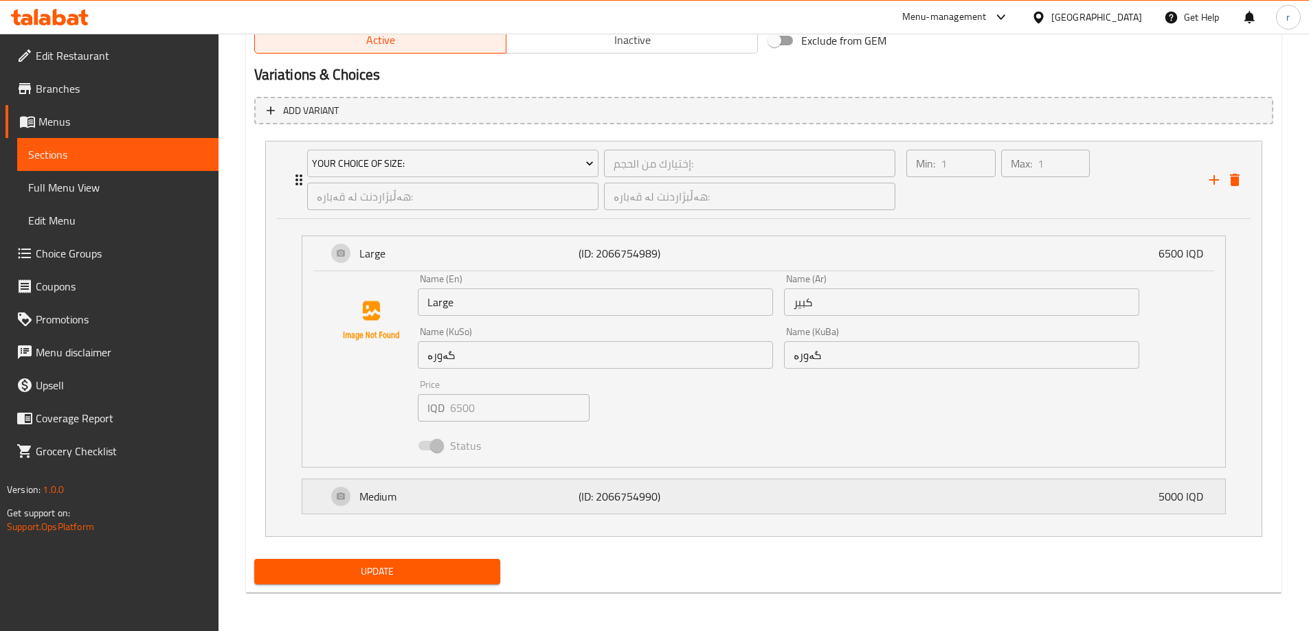
click at [706, 504] on p "(ID: 2066754990)" at bounding box center [651, 496] width 146 height 16
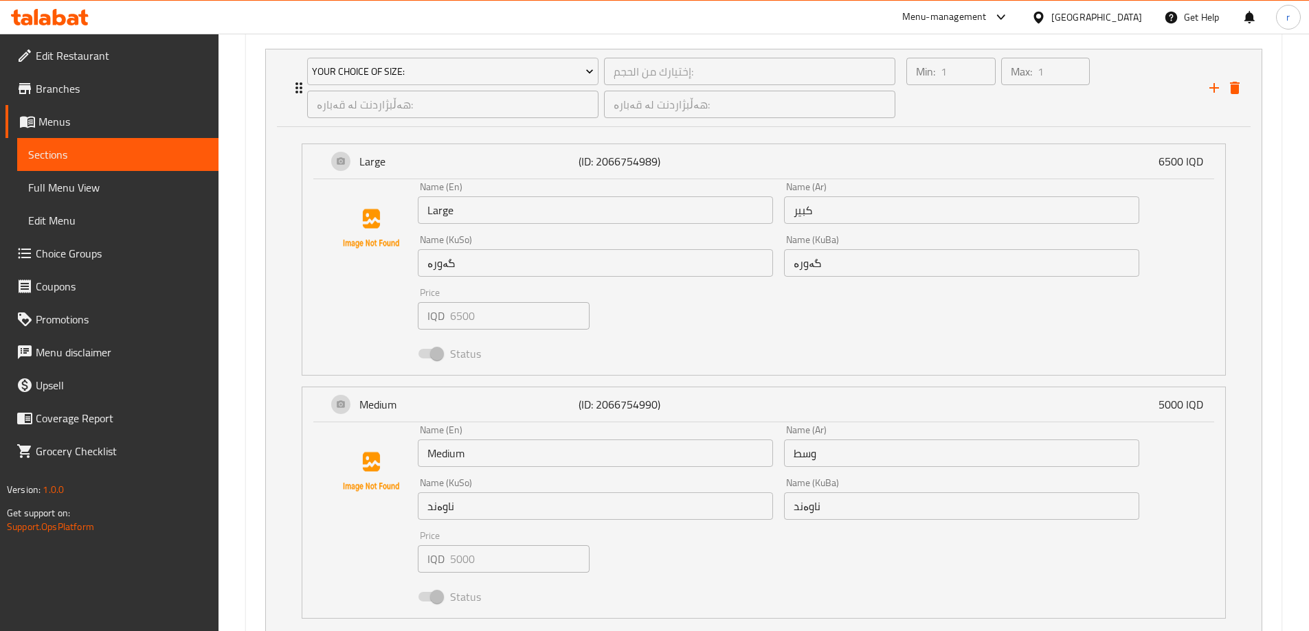
scroll to position [1087, 0]
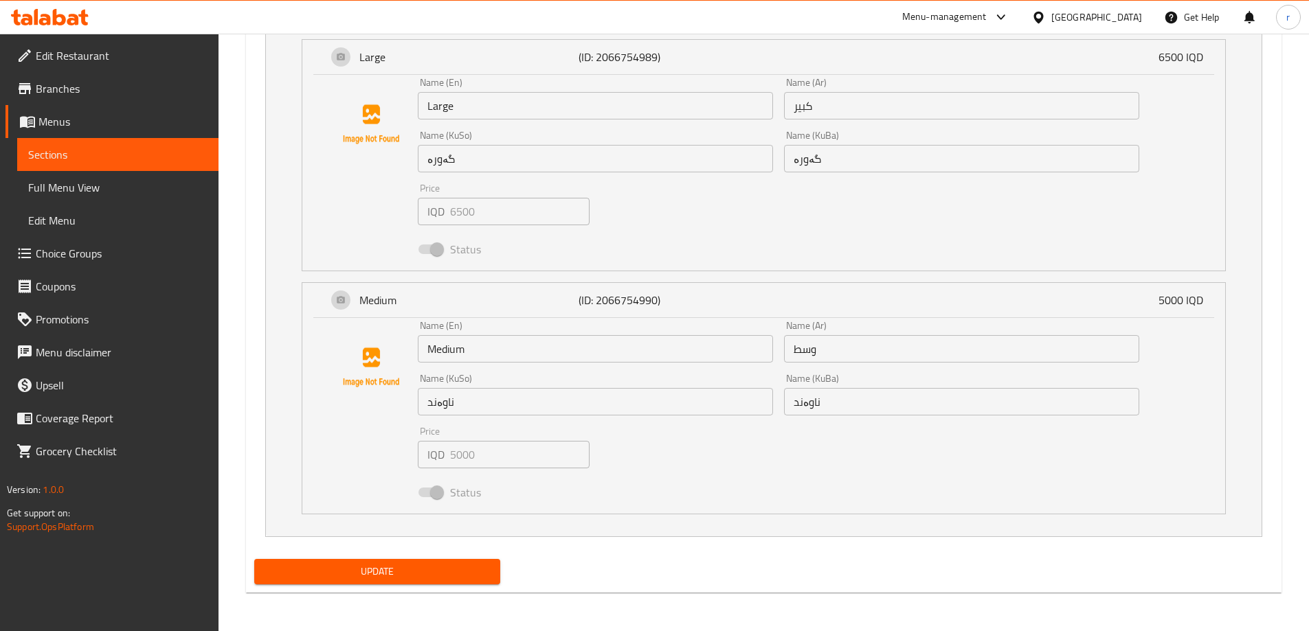
click at [78, 18] on icon at bounding box center [73, 20] width 12 height 12
